Goal: Find contact information: Find contact information

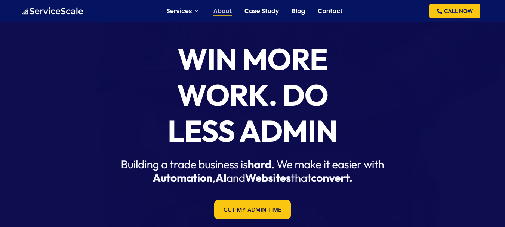
click at [227, 8] on link "About" at bounding box center [223, 11] width 18 height 6
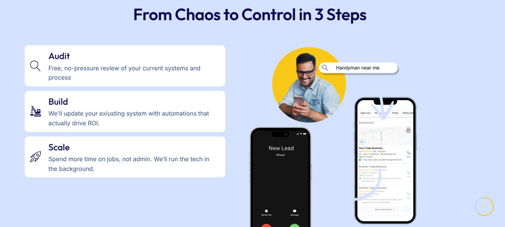
scroll to position [2237, 0]
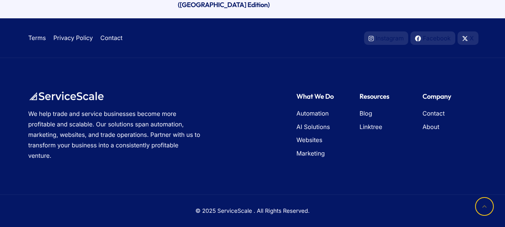
click at [58, 137] on p "We help trade and service businesses become more profitable and scalable. Our s…" at bounding box center [115, 134] width 175 height 52
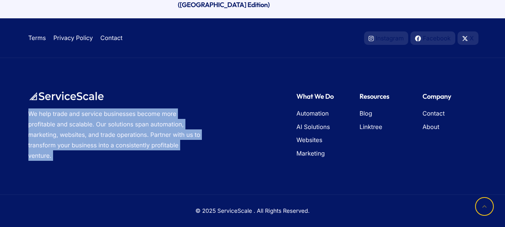
click at [58, 137] on p "We help trade and service businesses become more profitable and scalable. Our s…" at bounding box center [115, 134] width 175 height 52
copy p "We help trade and service businesses become more profitable and scalable. Our s…"
click at [434, 111] on span "Contact" at bounding box center [434, 114] width 22 height 10
click at [131, 138] on p "We help trade and service businesses become more profitable and scalable. Our s…" at bounding box center [115, 134] width 175 height 52
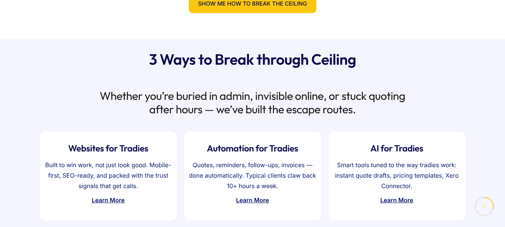
scroll to position [673, 0]
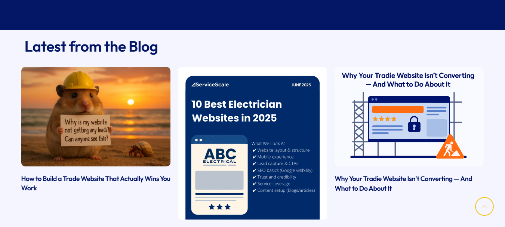
scroll to position [1238, 0]
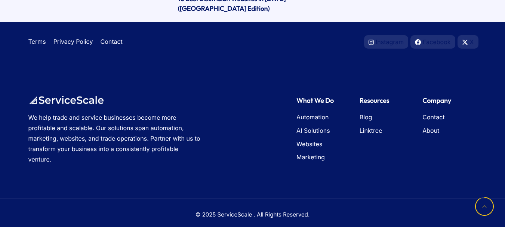
scroll to position [551, 0]
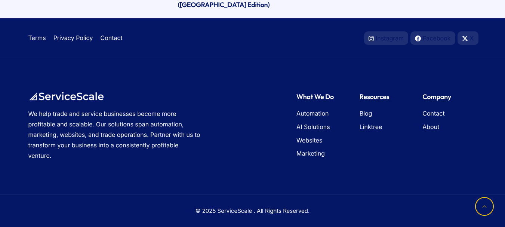
click at [222, 212] on p "© 2025 ServiceScale . All Rights Reserved." at bounding box center [253, 211] width 456 height 10
copy p "ServiceScale"
drag, startPoint x: 222, startPoint y: 212, endPoint x: 242, endPoint y: 213, distance: 20.2
click at [242, 213] on p "© 2025 ServiceScale . All Rights Reserved." at bounding box center [253, 211] width 456 height 10
